Goal: Transaction & Acquisition: Purchase product/service

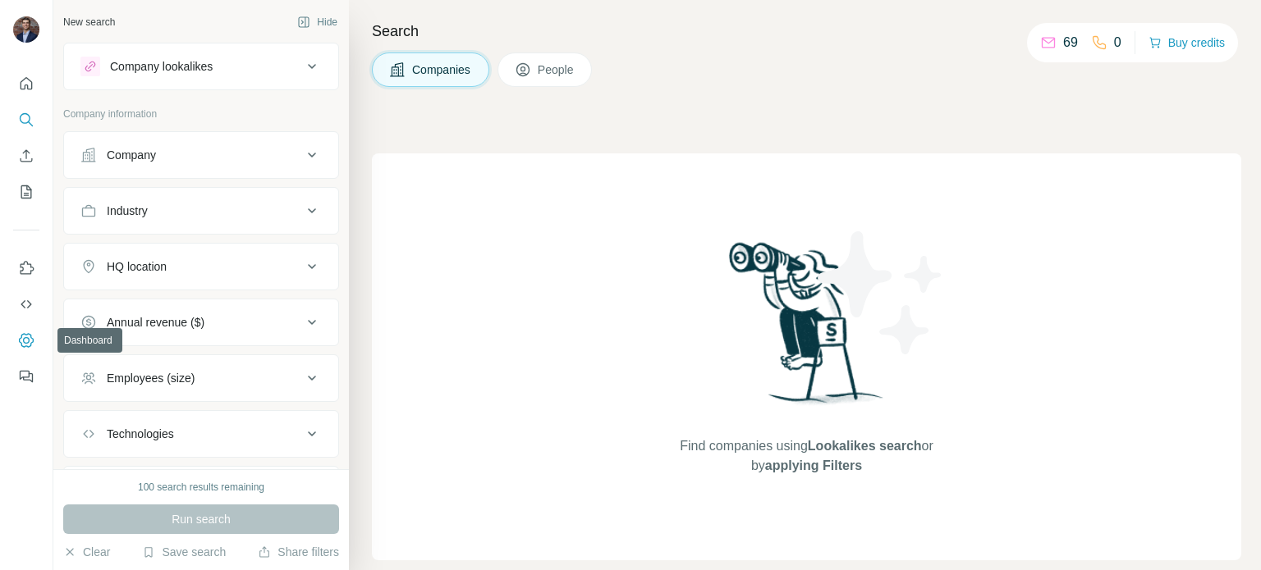
click at [25, 337] on icon "Dashboard" at bounding box center [26, 340] width 7 height 7
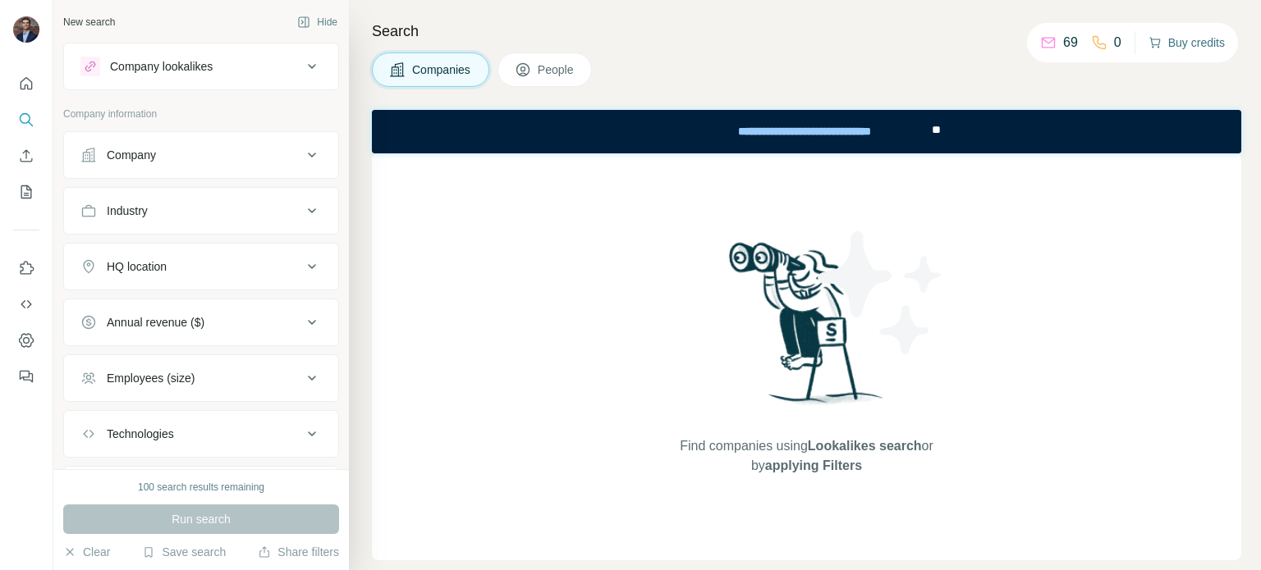
click at [1192, 45] on button "Buy credits" at bounding box center [1186, 42] width 76 height 23
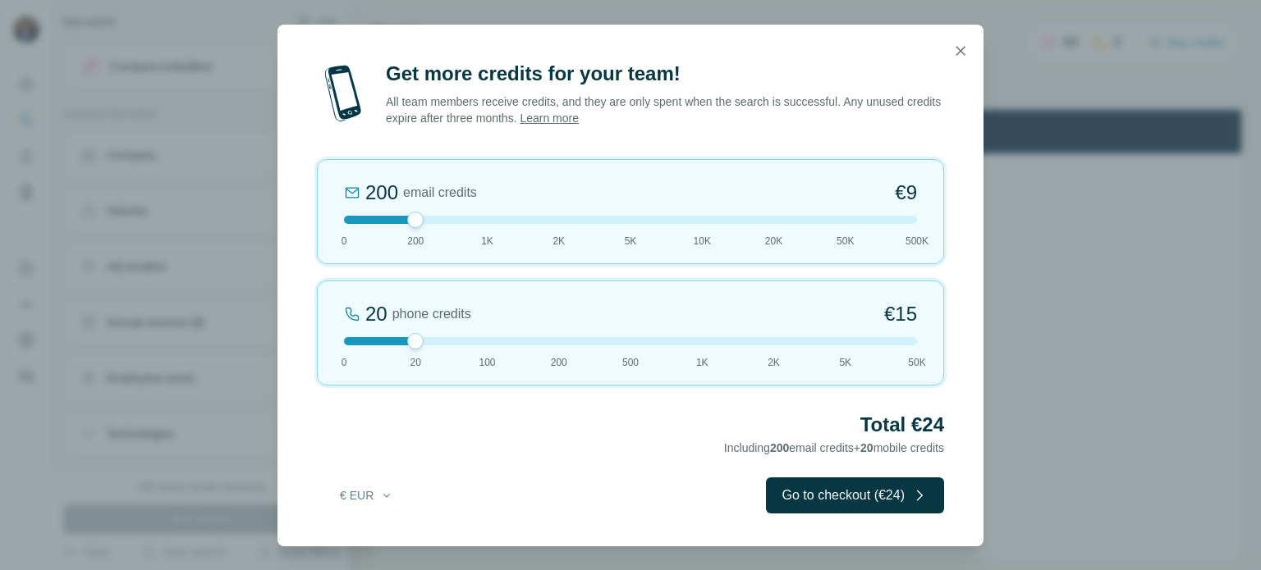
drag, startPoint x: 414, startPoint y: 336, endPoint x: 282, endPoint y: 340, distance: 133.0
click at [282, 340] on div "Get more credits for your team! All team members receive credits, and they are …" at bounding box center [630, 304] width 706 height 486
drag, startPoint x: 411, startPoint y: 213, endPoint x: 483, endPoint y: 219, distance: 72.5
click at [483, 219] on div at bounding box center [487, 220] width 16 height 16
click at [387, 501] on icon "button" at bounding box center [386, 495] width 13 height 13
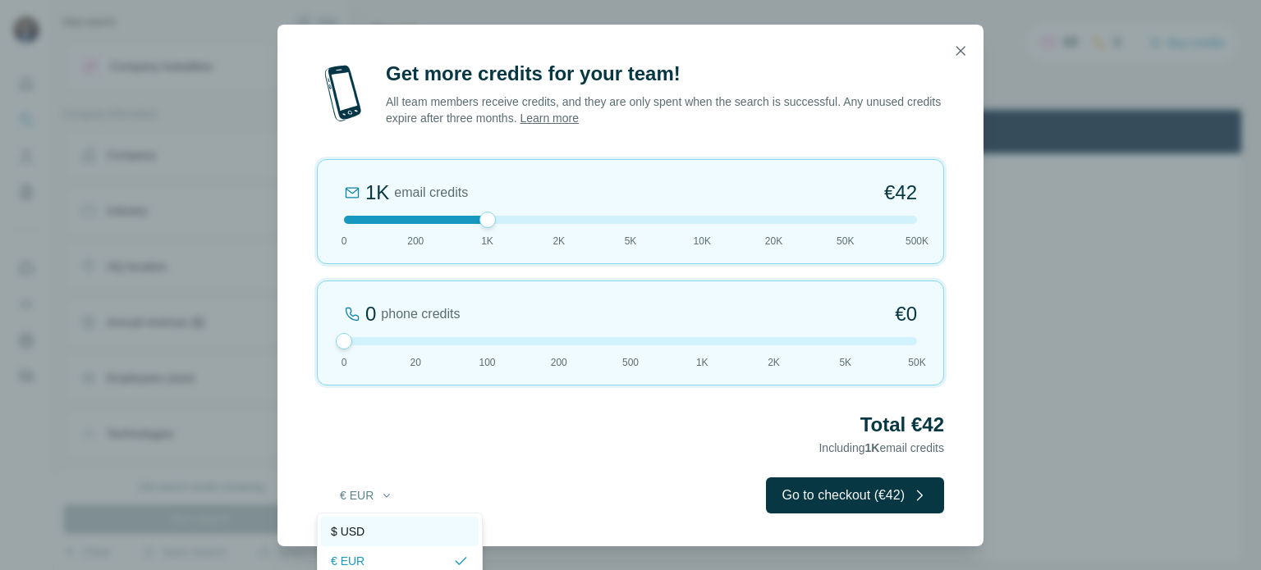
click at [368, 526] on div "$ USD" at bounding box center [400, 532] width 138 height 16
click at [381, 497] on icon "button" at bounding box center [386, 495] width 13 height 13
click at [358, 556] on span "€ EUR" at bounding box center [348, 561] width 34 height 16
click at [380, 499] on icon "button" at bounding box center [386, 495] width 13 height 13
click at [371, 545] on div "$ USD" at bounding box center [400, 532] width 158 height 30
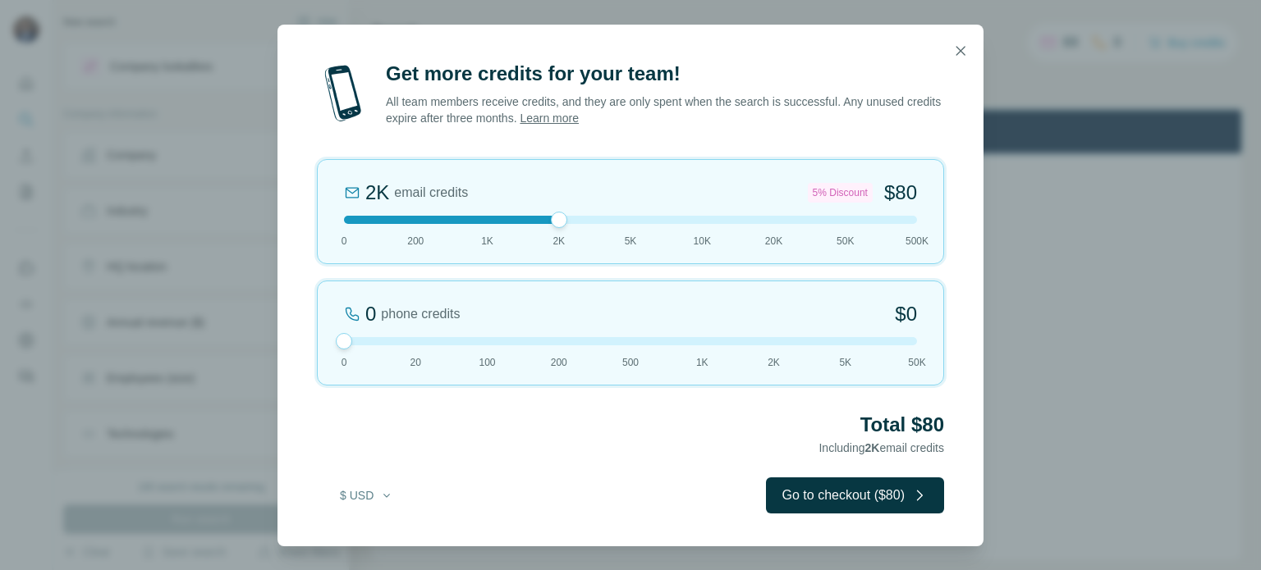
drag, startPoint x: 488, startPoint y: 223, endPoint x: 547, endPoint y: 214, distance: 59.0
click at [547, 214] on div "2K email credits 5% Discount $80 0 200 1K 2K 5K 10K 20K 50K 500K" at bounding box center [630, 211] width 627 height 105
drag, startPoint x: 345, startPoint y: 334, endPoint x: 406, endPoint y: 341, distance: 62.0
click at [406, 341] on div at bounding box center [630, 341] width 573 height 8
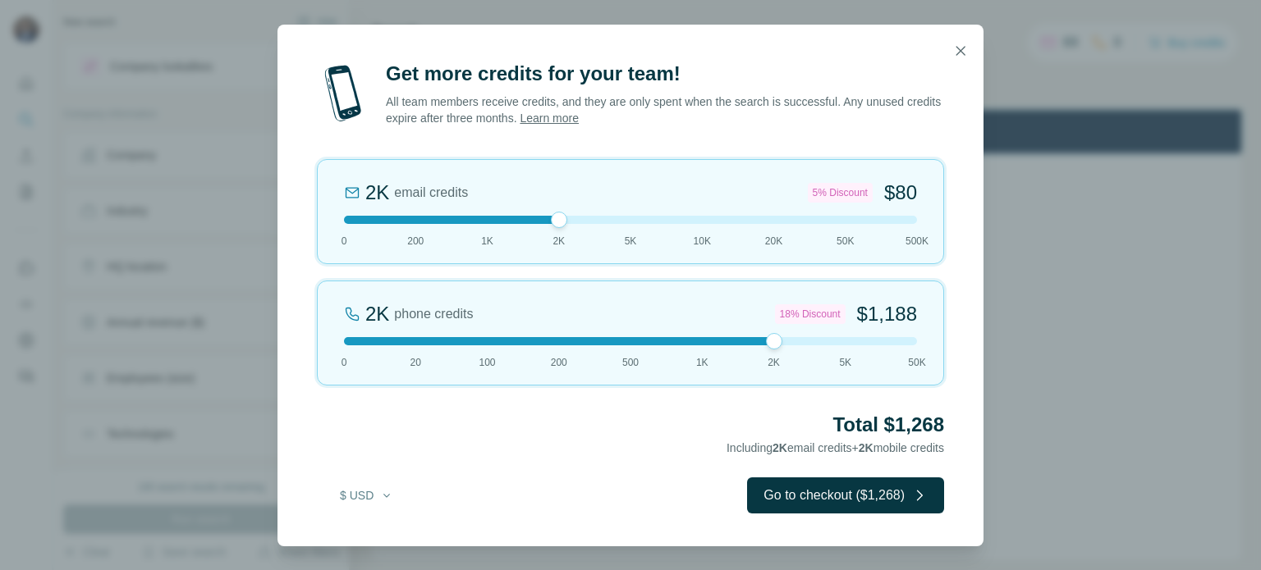
drag, startPoint x: 415, startPoint y: 340, endPoint x: 772, endPoint y: 349, distance: 356.3
click at [772, 349] on div "2K phone credits 18% Discount $1,188 0 20 100 200 500 1K 2K 5K 50K" at bounding box center [630, 333] width 627 height 105
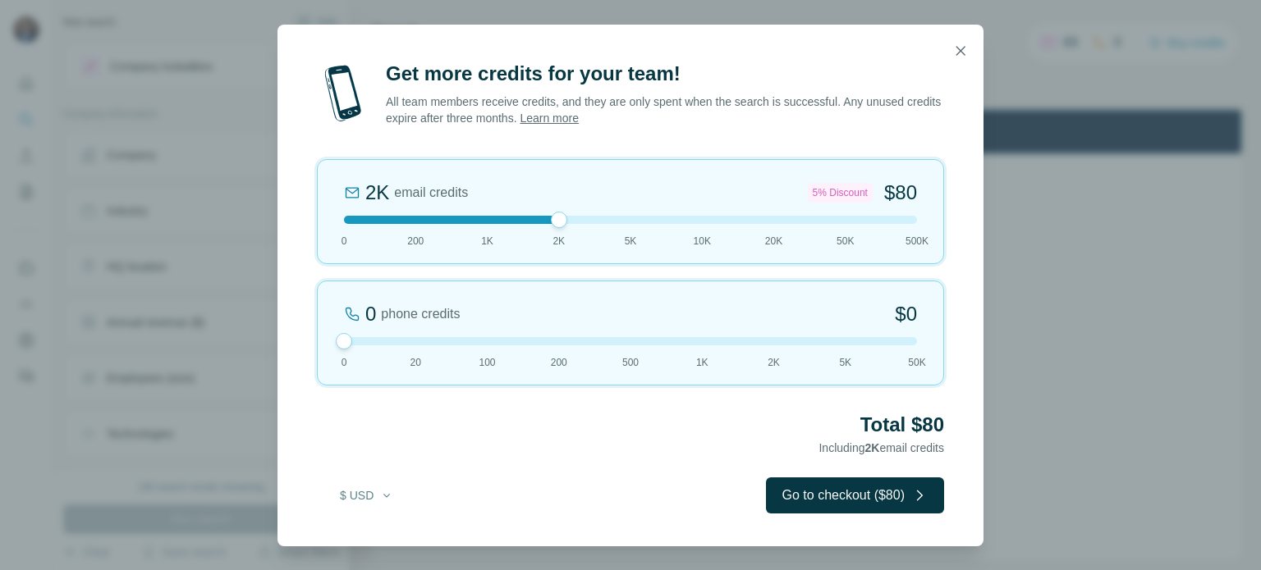
drag, startPoint x: 771, startPoint y: 339, endPoint x: 332, endPoint y: 304, distance: 440.5
click at [332, 304] on div "0 phone credits $0 [PHONE_NUMBER] 1K 2K 5K 50K" at bounding box center [630, 333] width 627 height 105
click at [963, 48] on icon "button" at bounding box center [960, 50] width 9 height 9
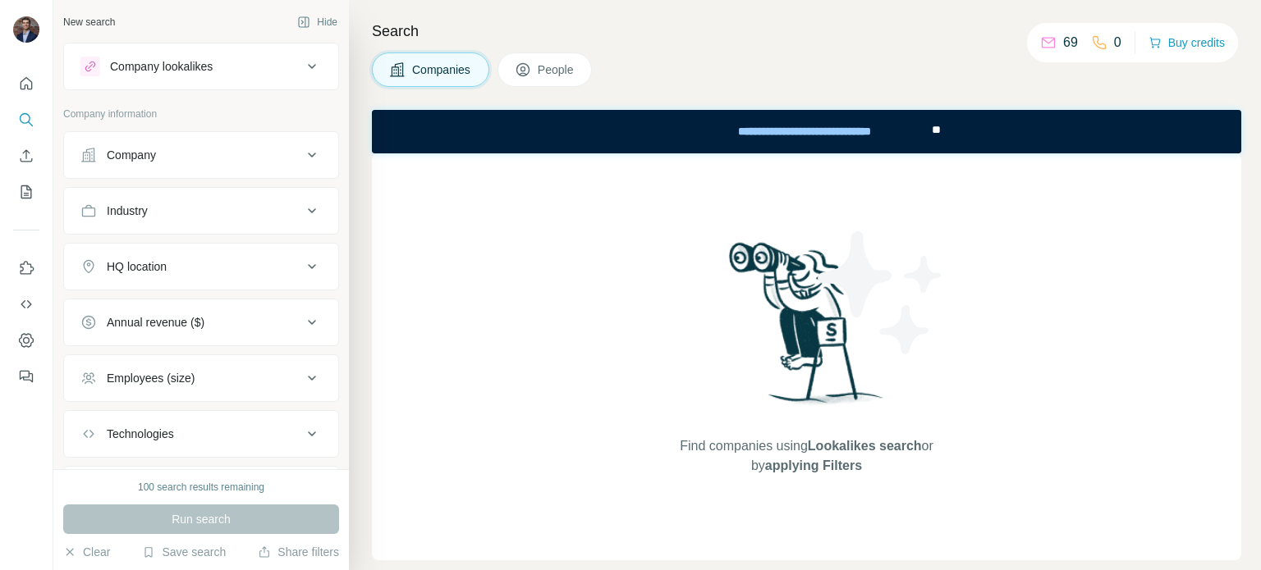
click at [1063, 44] on p "69" at bounding box center [1070, 43] width 15 height 20
